Goal: Transaction & Acquisition: Purchase product/service

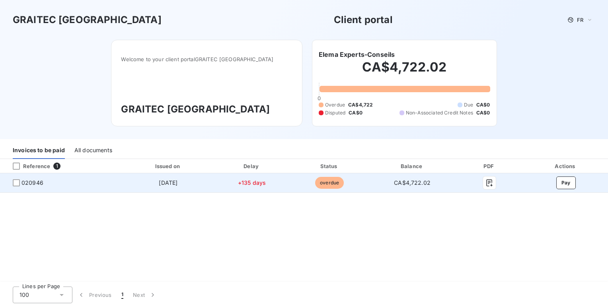
click at [25, 187] on span "020946" at bounding box center [32, 183] width 22 height 8
click at [569, 189] on button "Pay" at bounding box center [565, 183] width 19 height 13
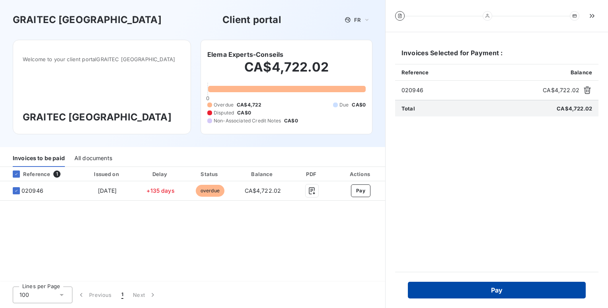
click at [474, 288] on button "Pay" at bounding box center [497, 290] width 178 height 17
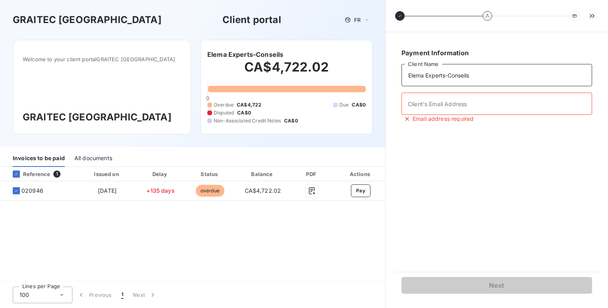
click at [459, 85] on input "Elema Experts-Conseils" at bounding box center [496, 75] width 190 height 22
click at [593, 16] on icon "button" at bounding box center [592, 16] width 8 height 8
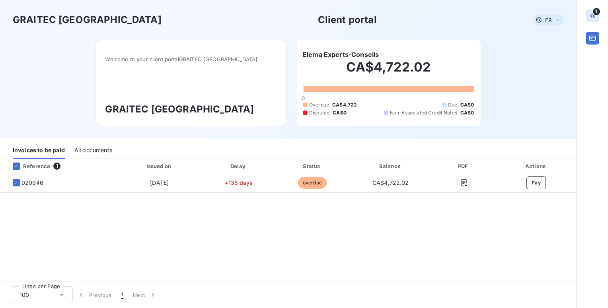
click at [550, 21] on span "FR" at bounding box center [548, 20] width 6 height 6
click at [548, 51] on span "English" at bounding box center [549, 51] width 18 height 8
click at [555, 20] on icon at bounding box center [557, 20] width 6 height 8
click at [541, 37] on span "French" at bounding box center [549, 35] width 18 height 8
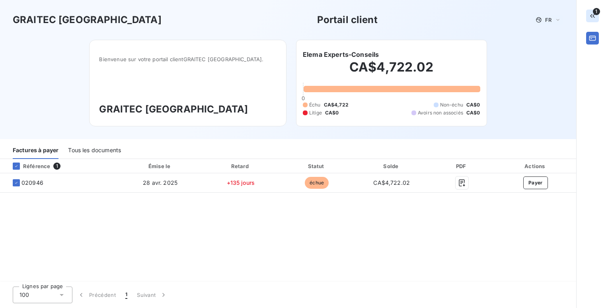
click at [95, 144] on div "Tous les documents" at bounding box center [94, 150] width 53 height 17
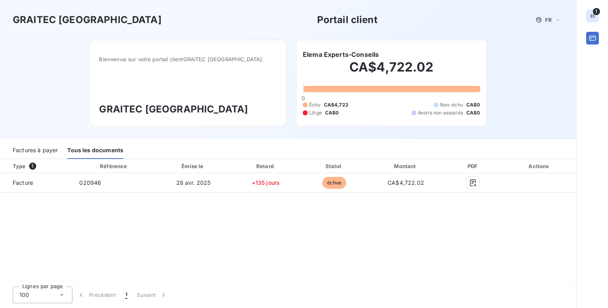
click at [36, 149] on div "Factures à payer" at bounding box center [35, 150] width 45 height 17
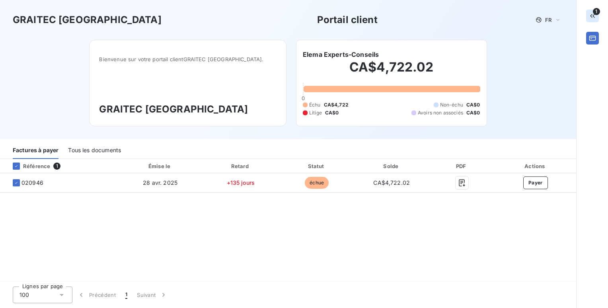
click at [88, 150] on div "Tous les documents" at bounding box center [94, 150] width 53 height 17
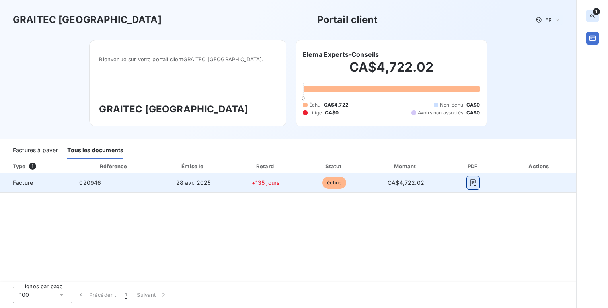
click at [472, 183] on icon "button" at bounding box center [473, 183] width 8 height 8
